Goal: Task Accomplishment & Management: Complete application form

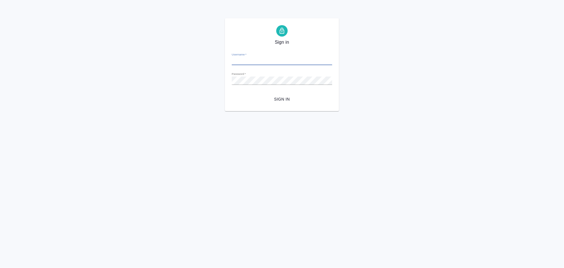
type input "[EMAIL_ADDRESS][DOMAIN_NAME]"
click at [272, 97] on span "Sign in" at bounding box center [281, 99] width 91 height 7
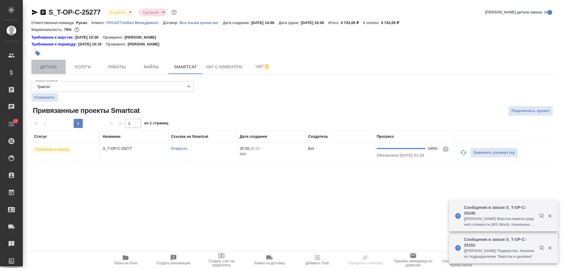
click at [53, 63] on span "Детали" at bounding box center [48, 66] width 27 height 7
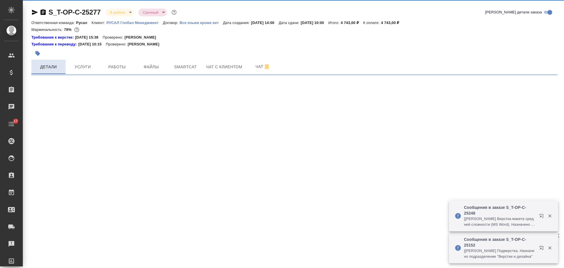
select select "RU"
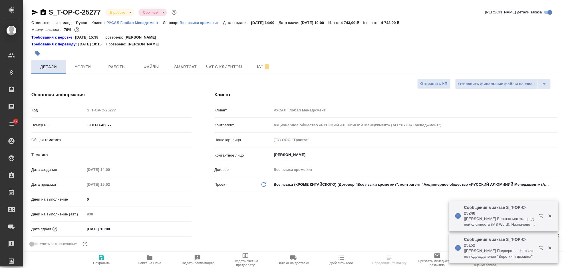
type textarea "x"
type input "[PERSON_NAME]"
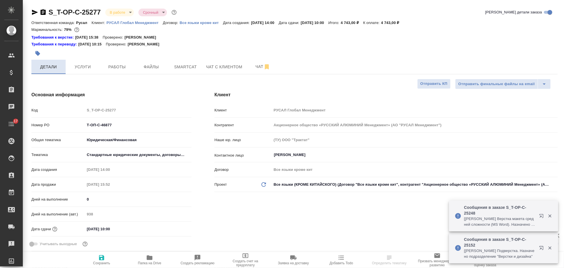
type input "Русал"
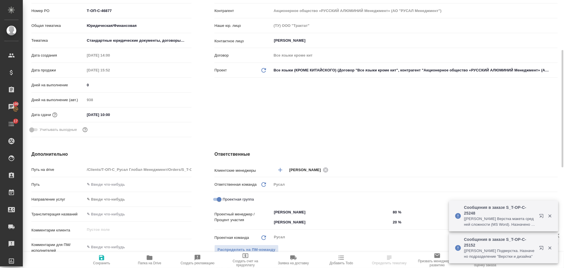
scroll to position [152, 0]
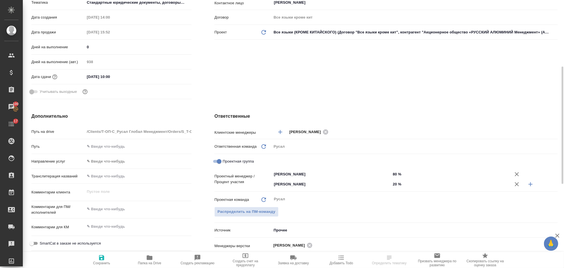
type textarea "x"
select select "RU"
type textarea "x"
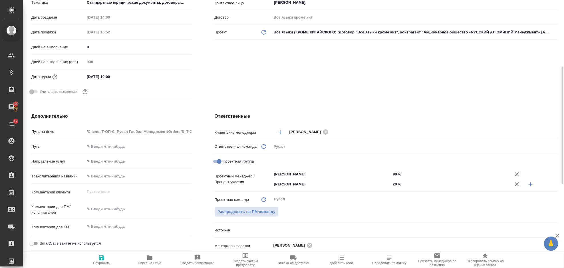
type textarea "x"
